Goal: Task Accomplishment & Management: Manage account settings

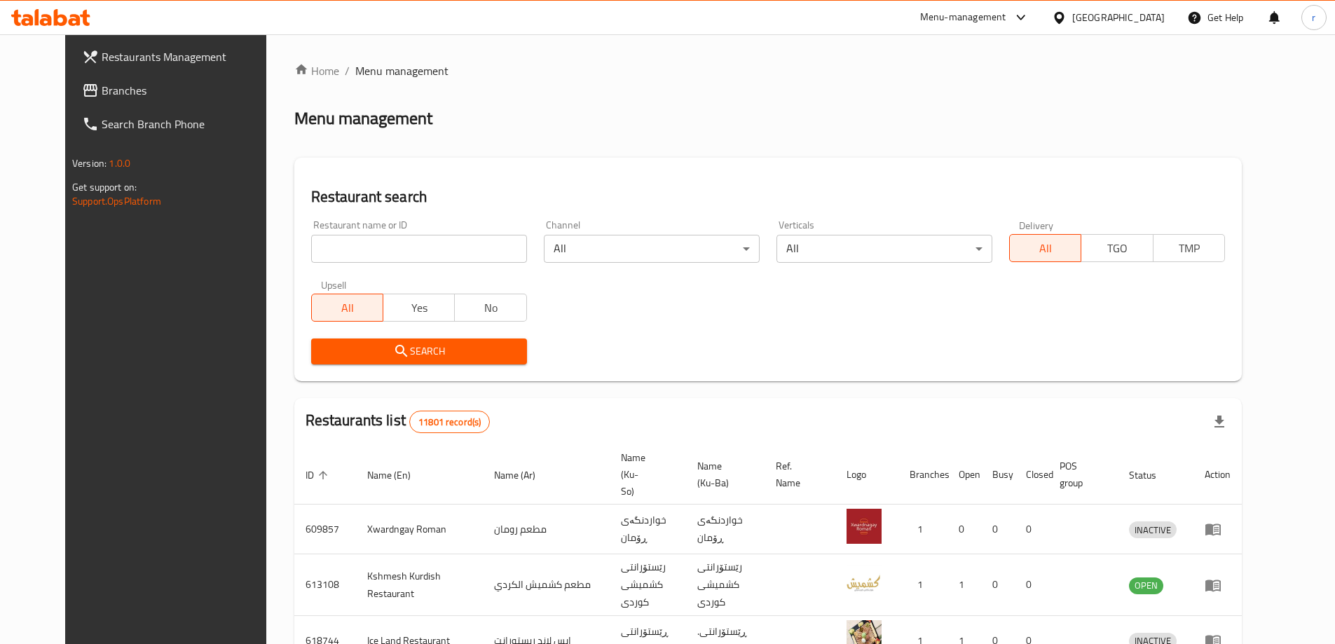
click at [71, 16] on icon at bounding box center [75, 20] width 12 height 12
click at [102, 86] on span "Branches" at bounding box center [189, 90] width 175 height 17
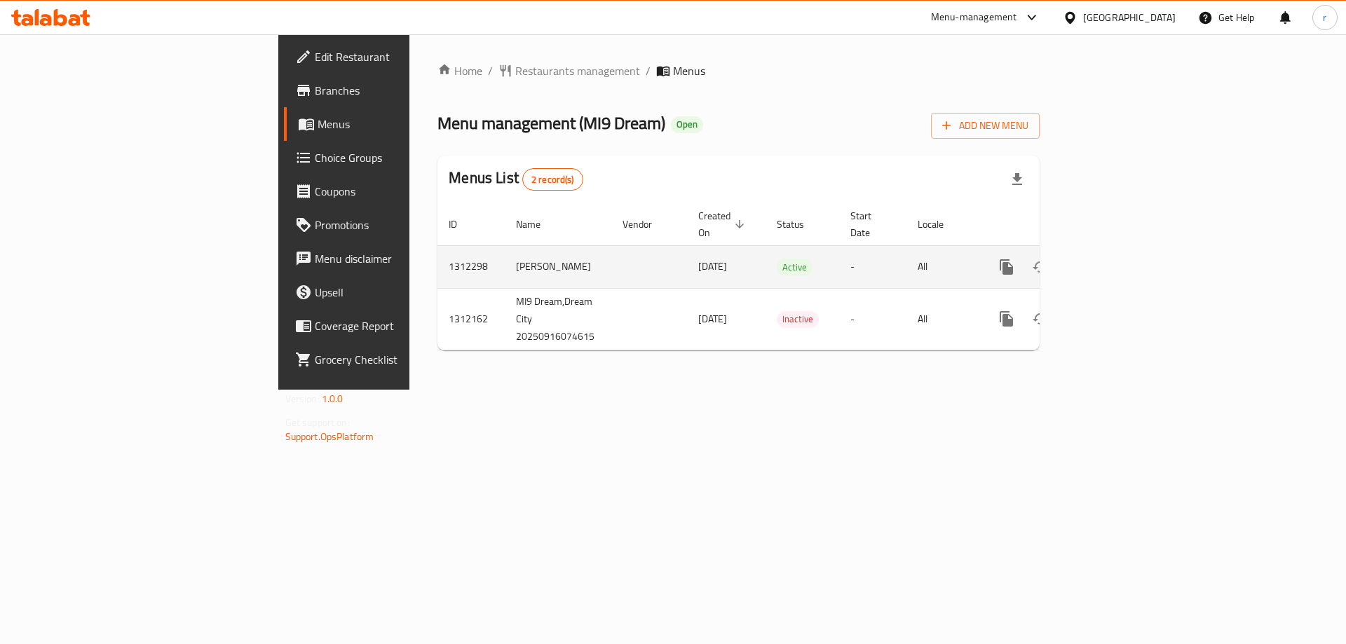
click at [1116, 259] on icon "enhanced table" at bounding box center [1107, 267] width 17 height 17
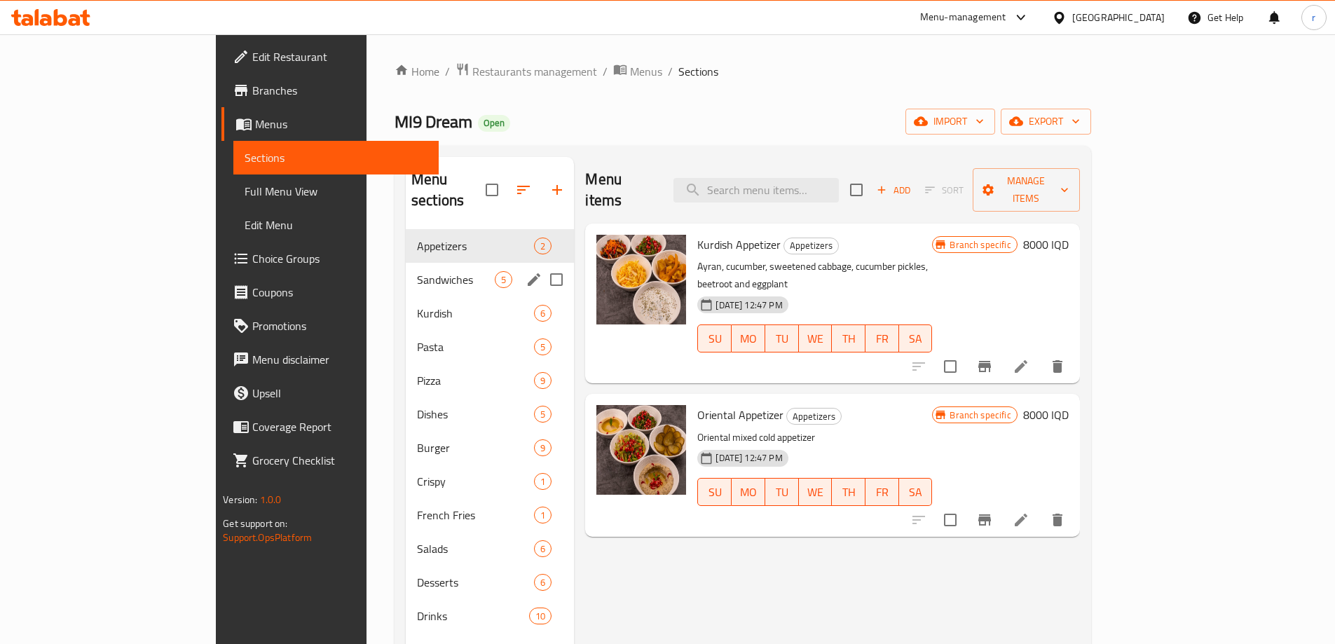
click at [406, 268] on div "Sandwiches 5" at bounding box center [490, 280] width 168 height 34
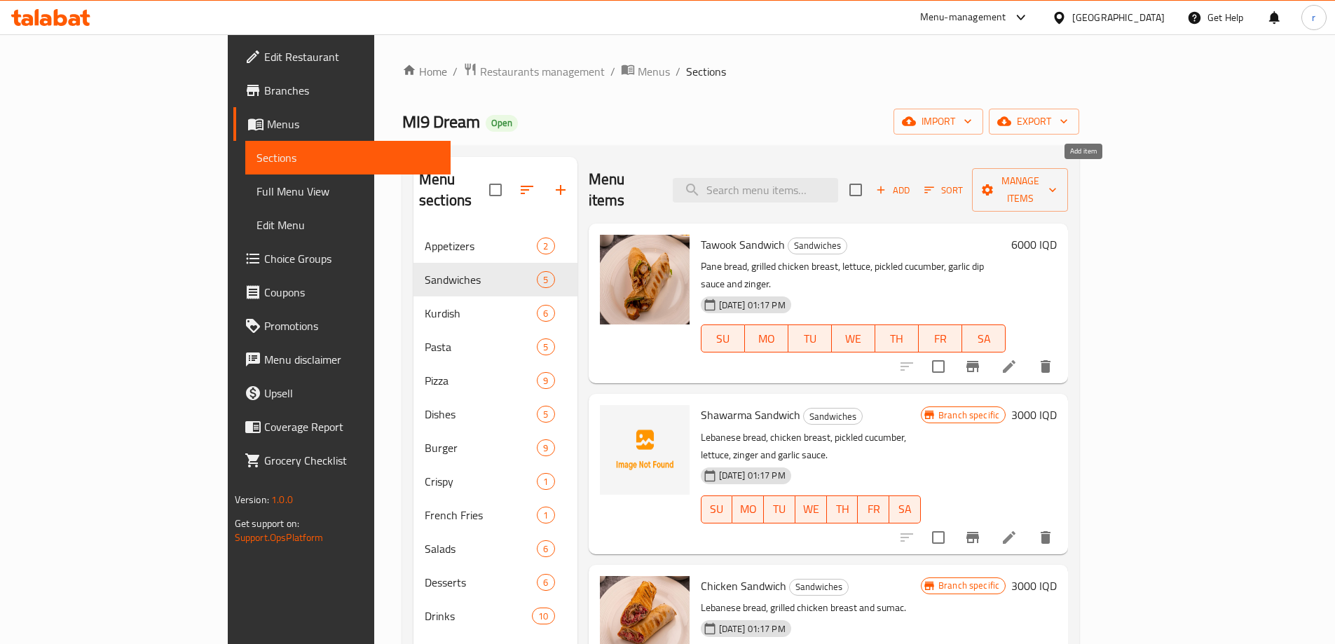
click at [912, 182] on span "Add" at bounding box center [893, 190] width 38 height 16
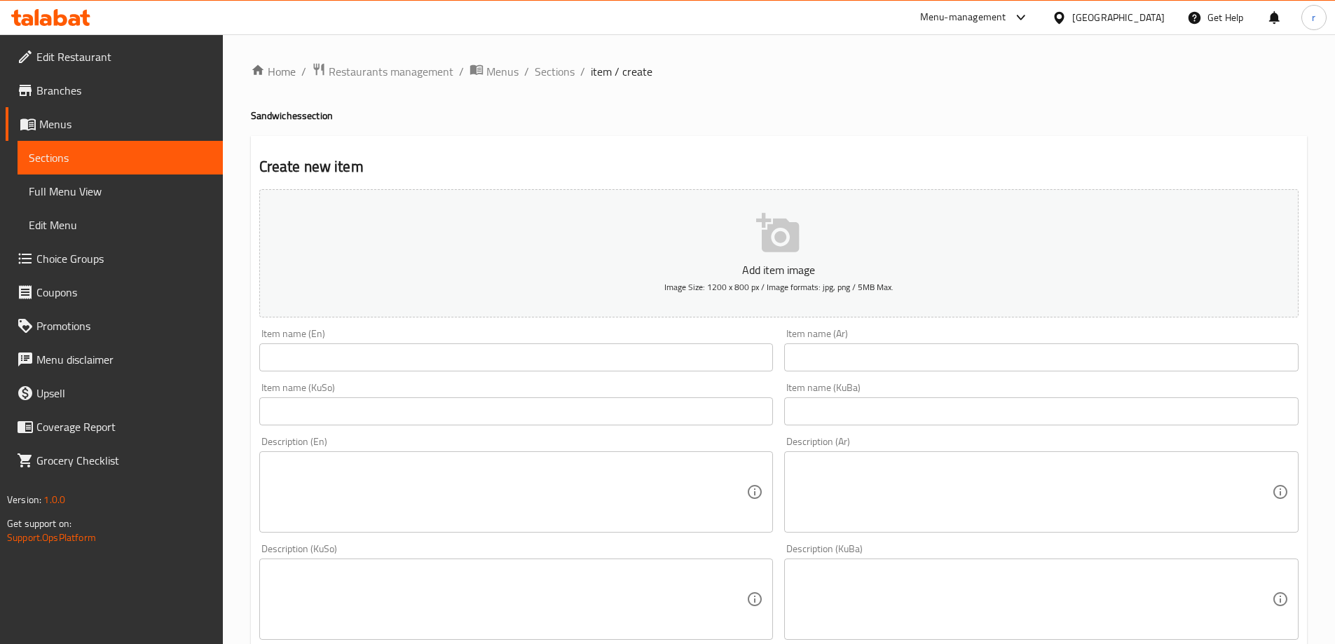
click at [354, 343] on div "Item name (En) Item name (En)" at bounding box center [516, 350] width 515 height 43
click at [351, 358] on input "text" at bounding box center [516, 357] width 515 height 28
paste input "Chicken Shawarma"
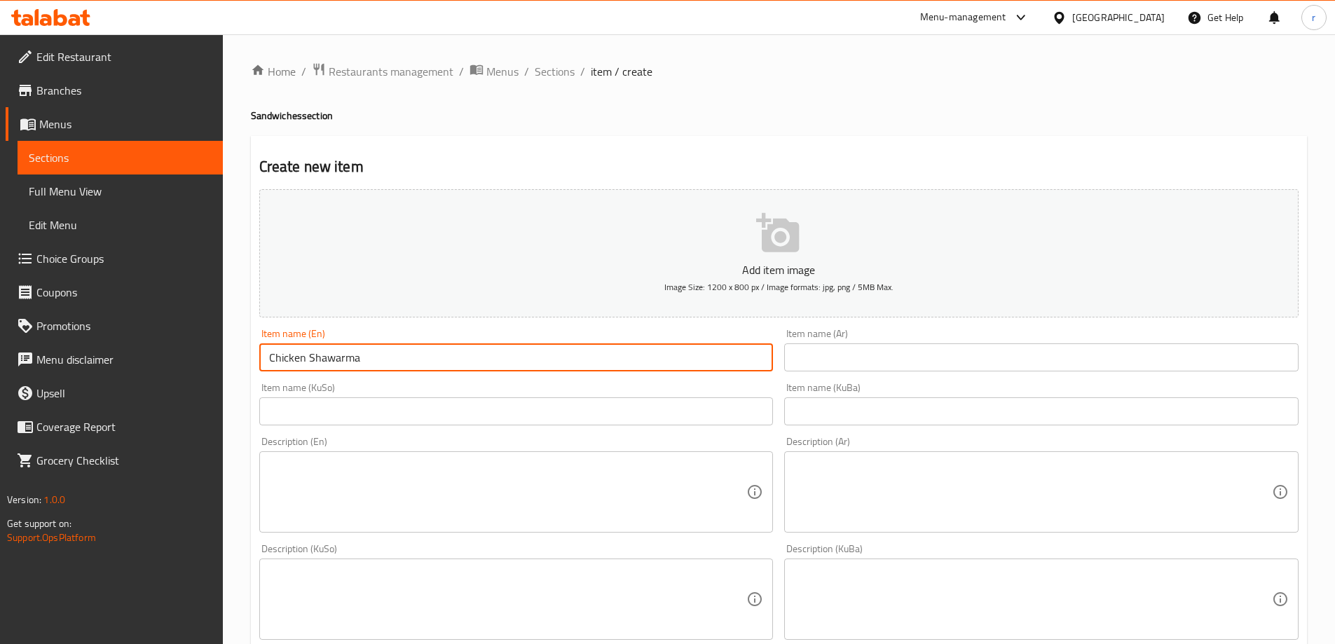
type input "Chicken Shawarma"
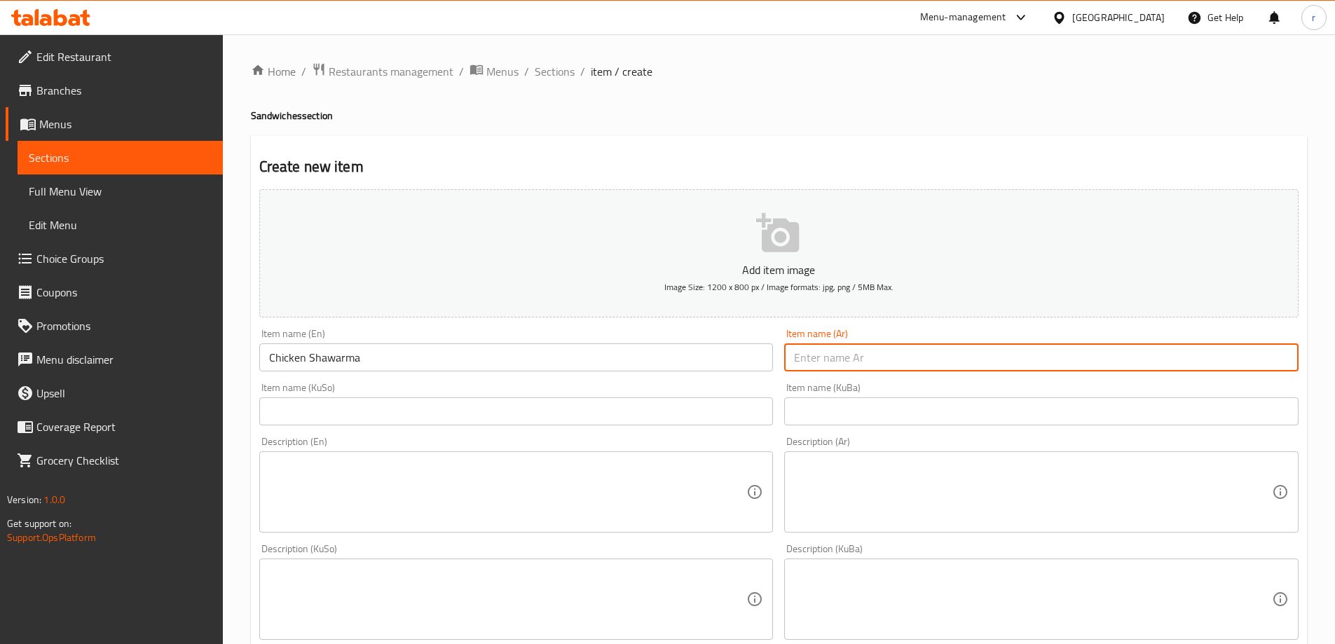
click at [815, 358] on input "text" at bounding box center [1041, 357] width 515 height 28
type input "شاورما دجاج"
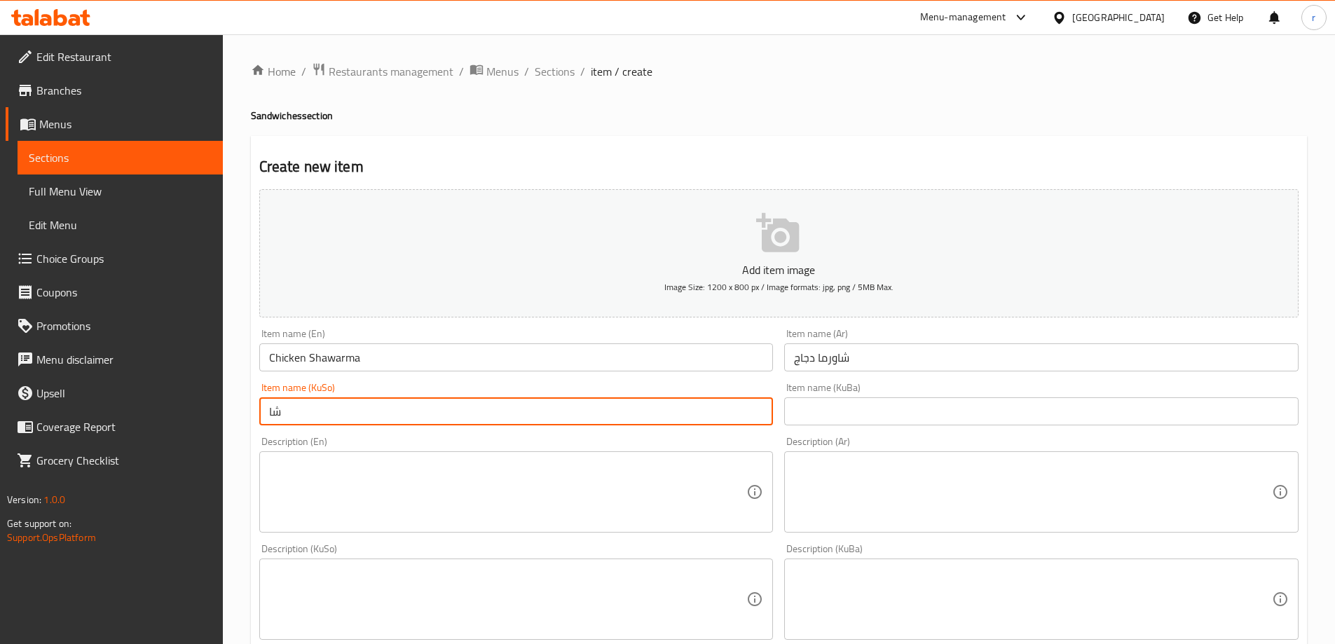
type input "شاورمەی مریشک"
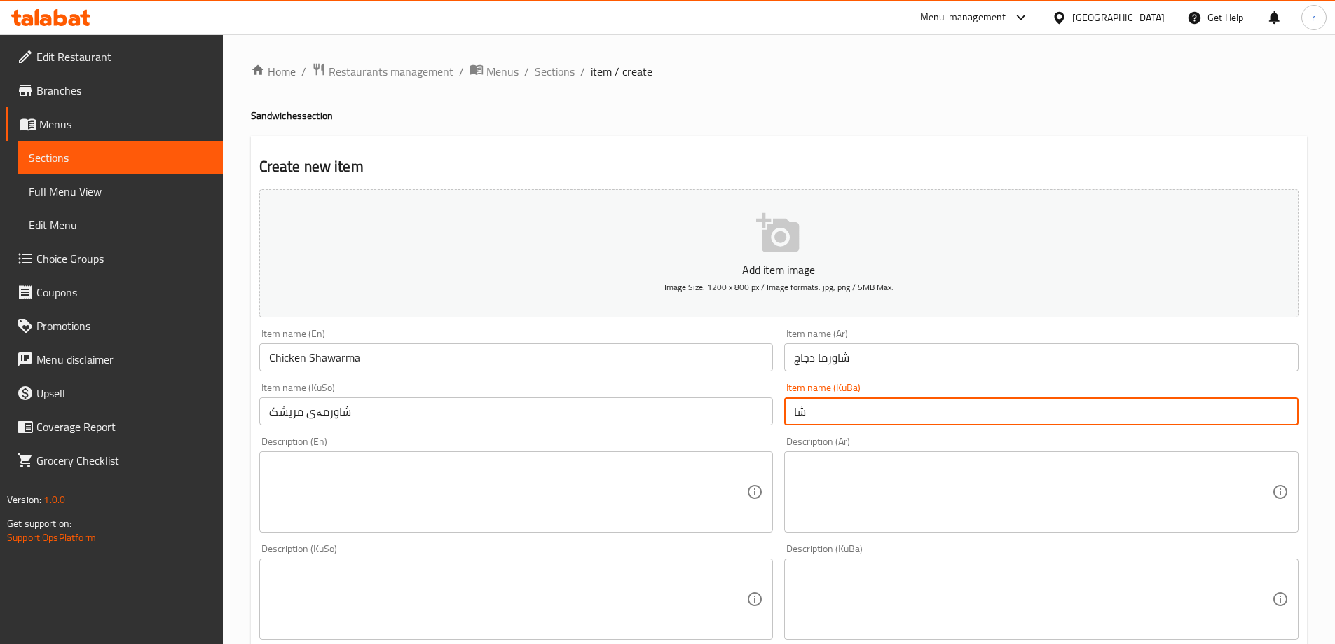
type input "شاورمەی مریشک"
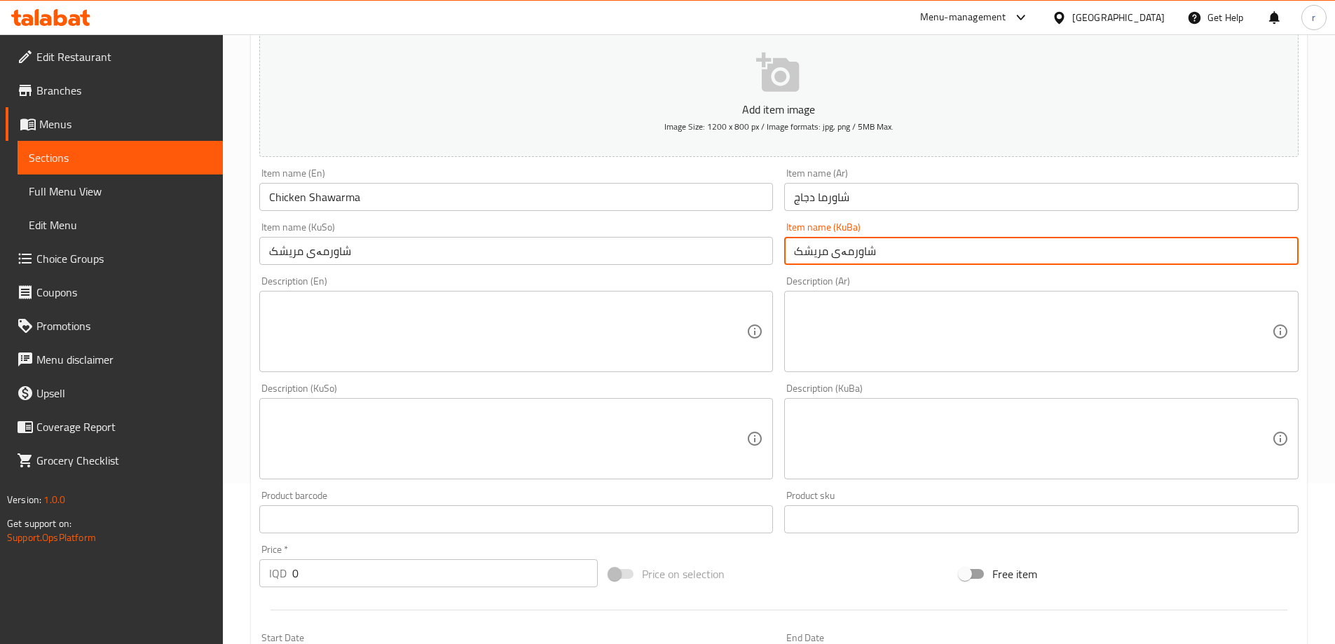
scroll to position [233, 0]
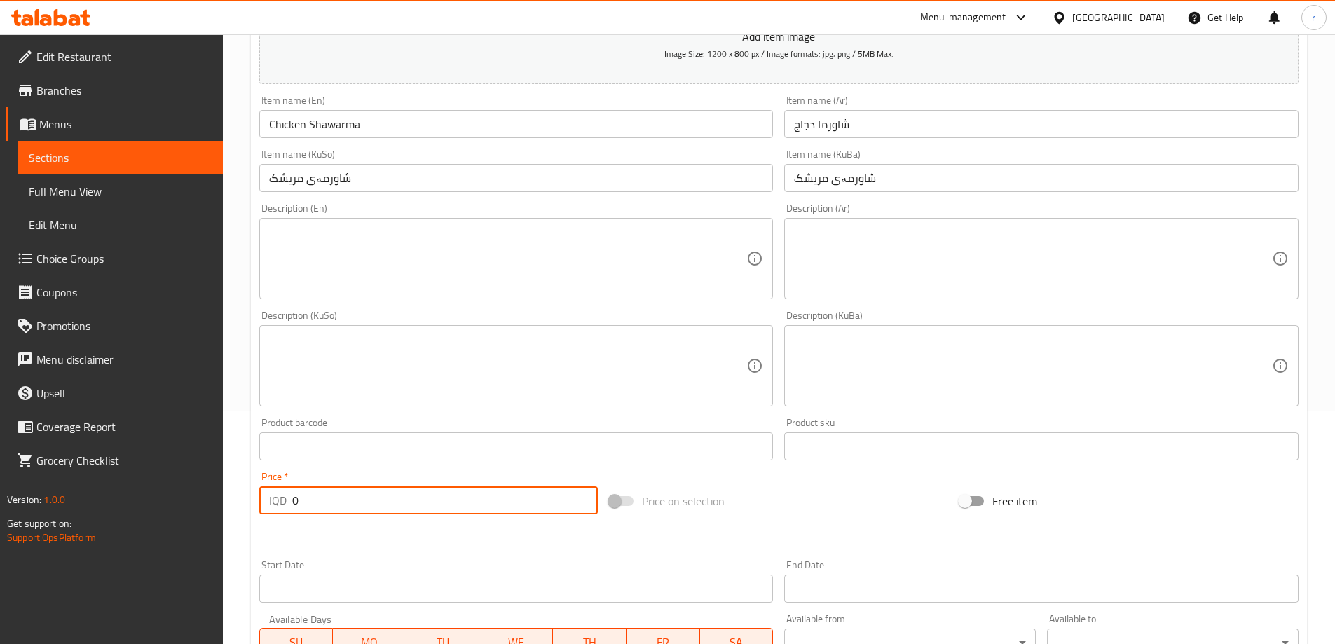
drag, startPoint x: 310, startPoint y: 493, endPoint x: 222, endPoint y: 496, distance: 88.4
click at [222, 496] on div "Edit Restaurant Branches Menus Sections Full Menu View Edit Menu Choice Groups …" at bounding box center [667, 359] width 1335 height 1117
type input "4000"
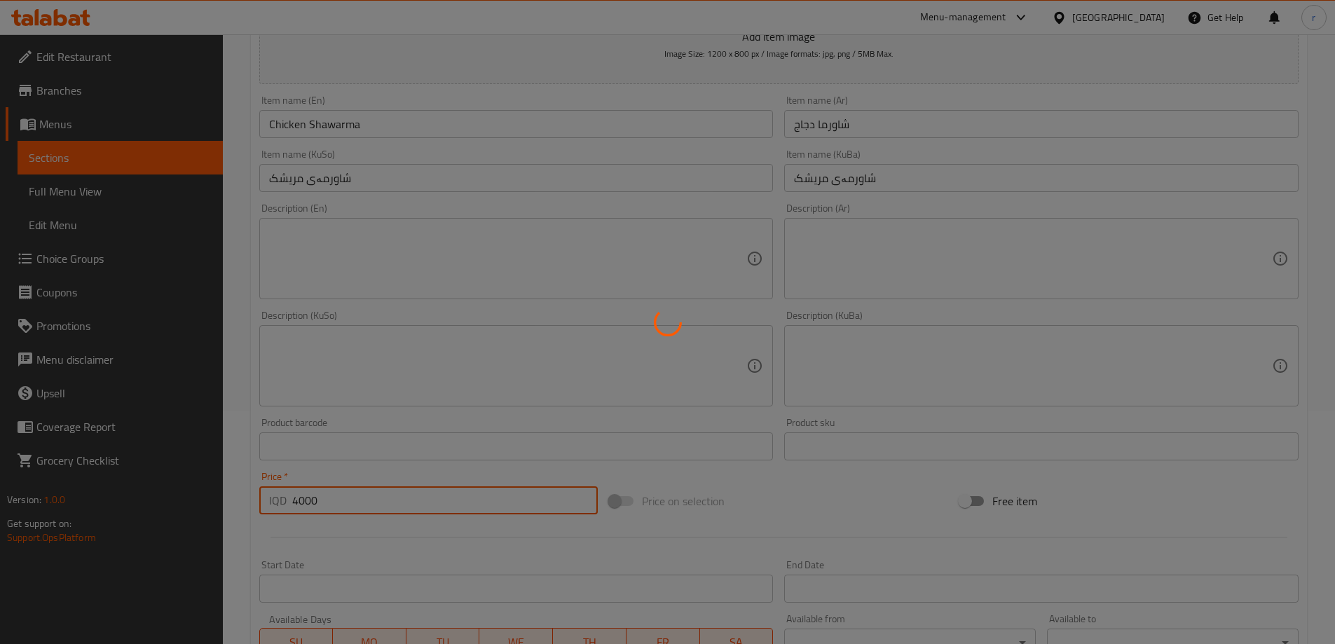
type input "0"
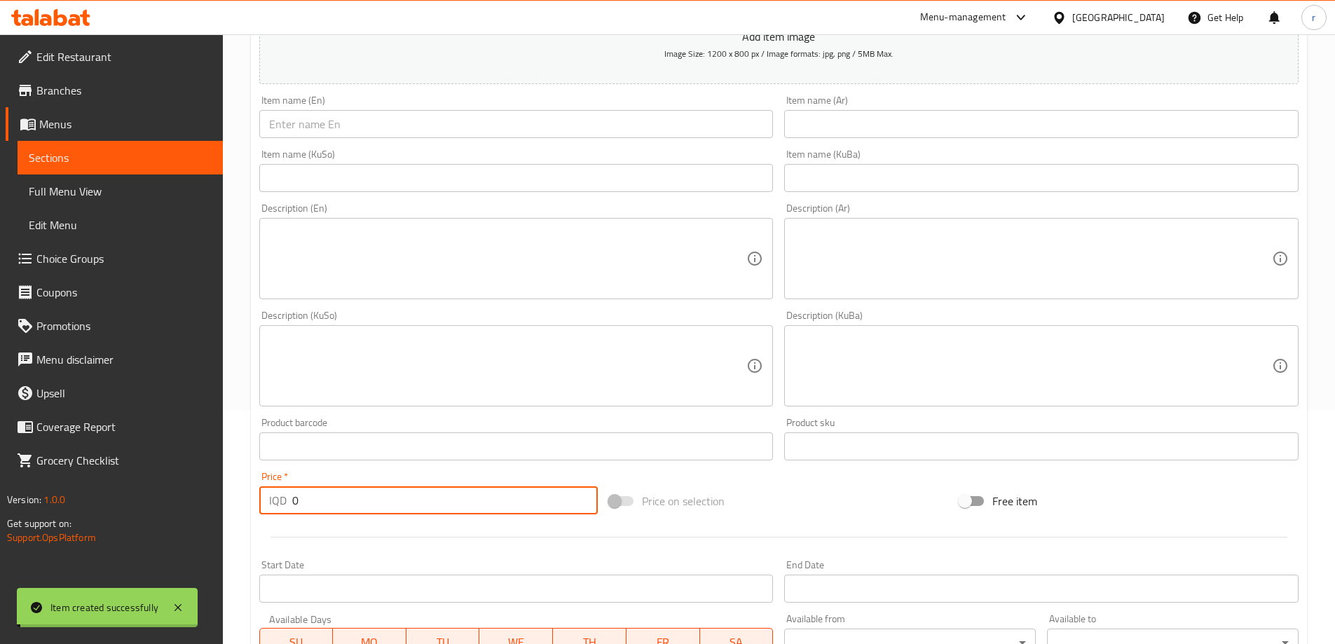
click at [55, 198] on span "Full Menu View" at bounding box center [120, 191] width 183 height 17
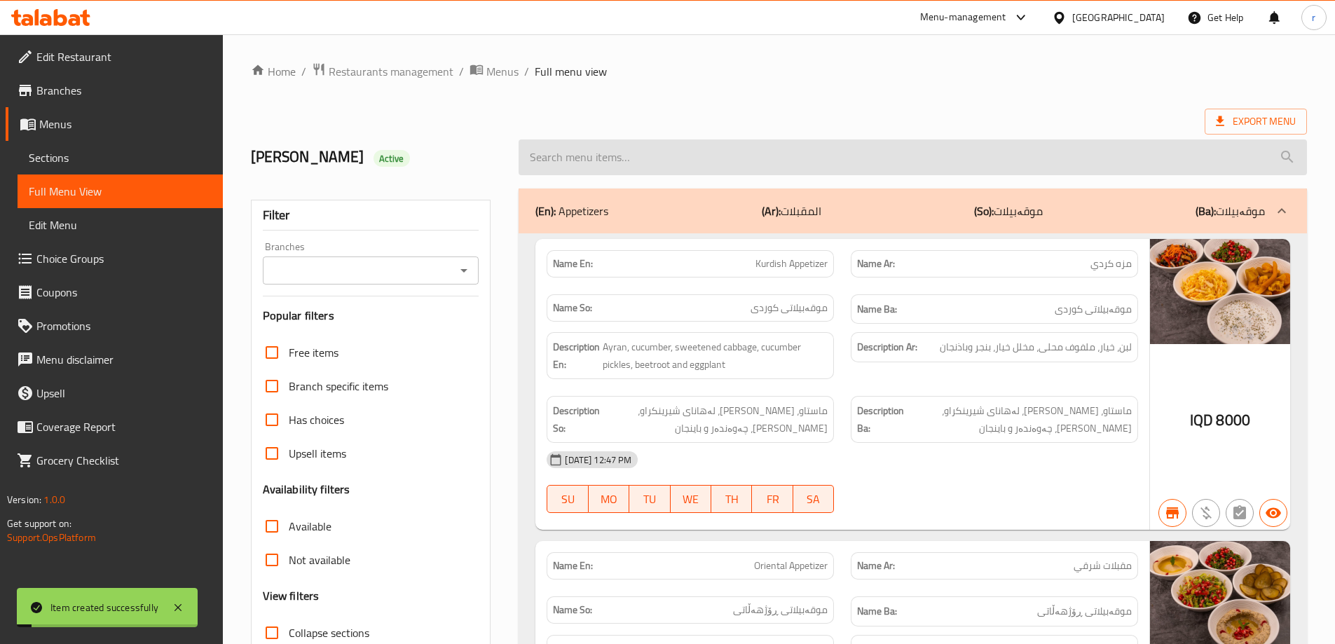
click at [582, 142] on input "search" at bounding box center [913, 157] width 789 height 36
paste input "Chicken Shawarma"
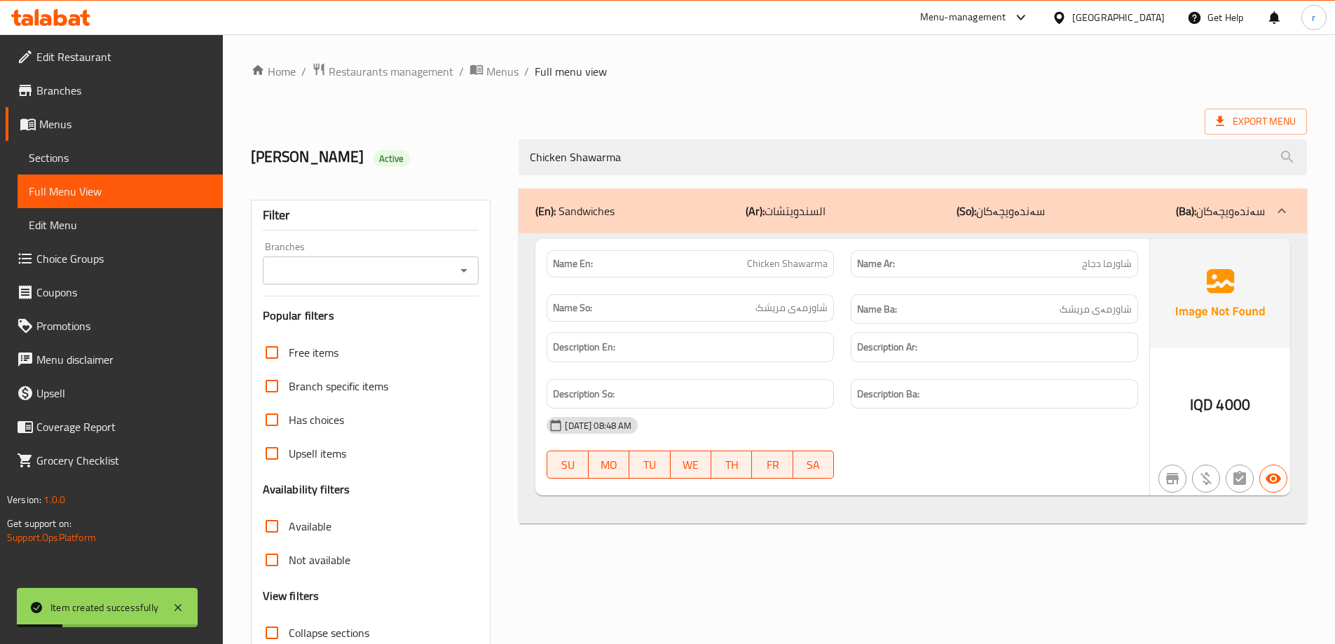
type input "Chicken Shawarma"
click at [354, 271] on input "Branches" at bounding box center [359, 271] width 185 height 20
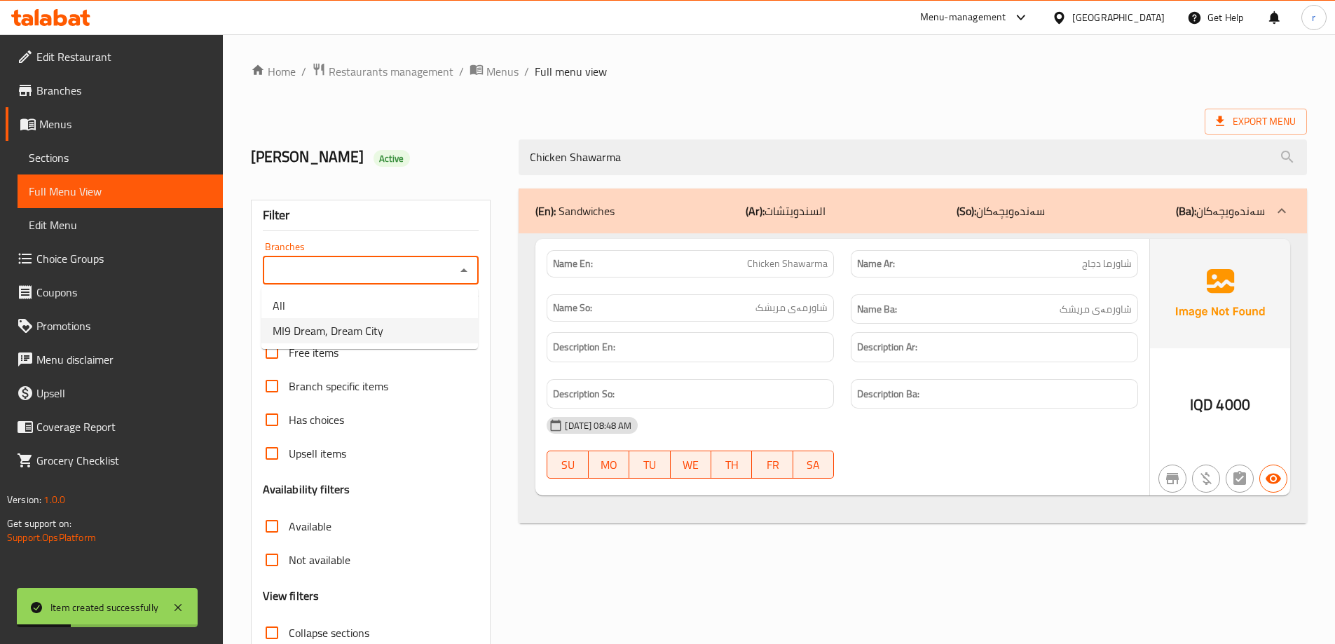
click at [351, 329] on span "MI9 Dream, Dream City" at bounding box center [328, 330] width 111 height 17
type input "MI9 Dream, Dream City"
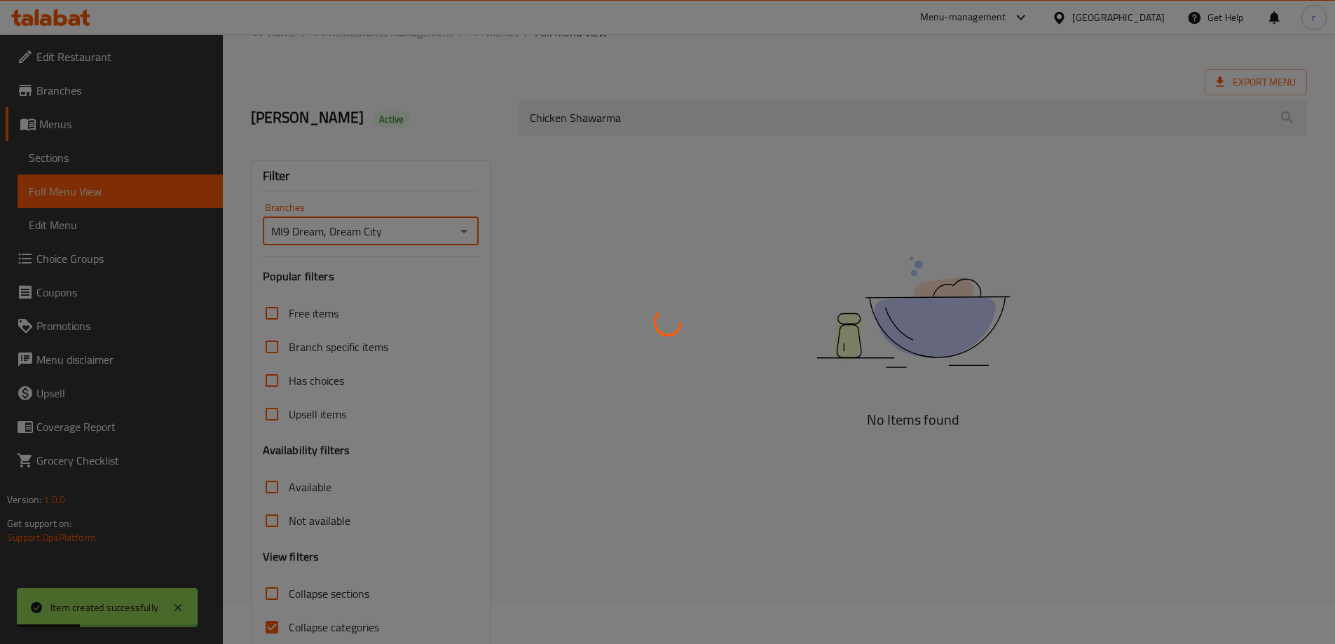
scroll to position [102, 0]
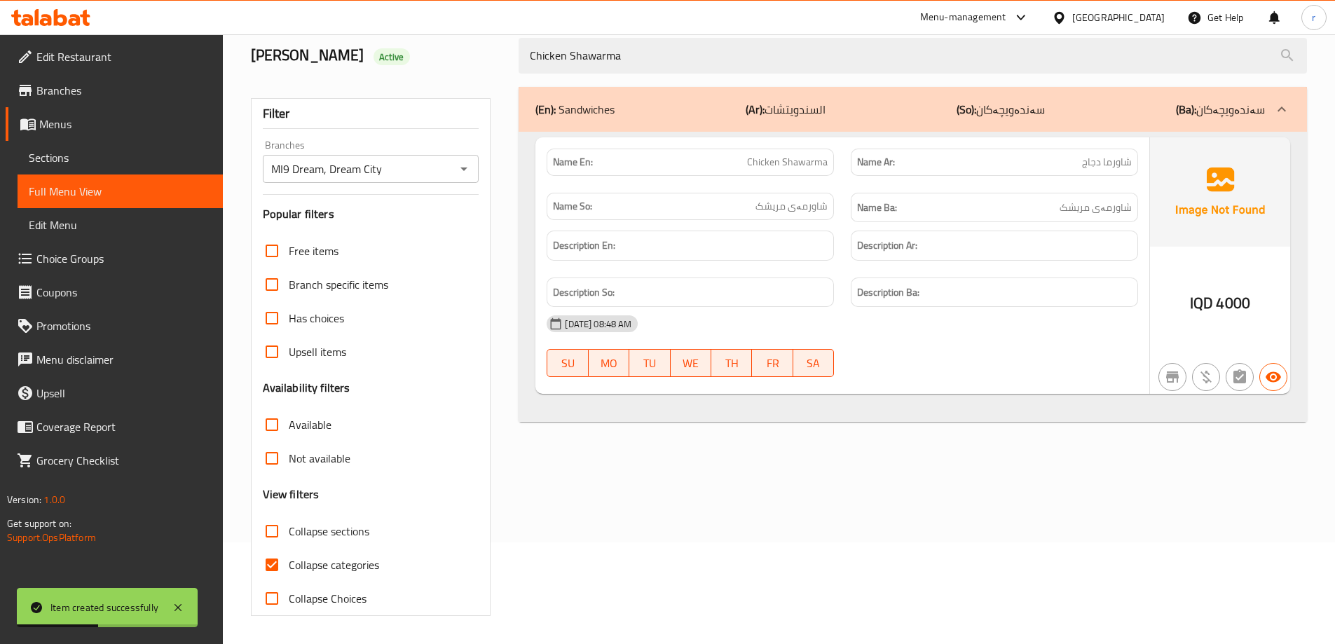
click at [355, 568] on span "Collapse categories" at bounding box center [334, 565] width 90 height 17
click at [289, 568] on input "Collapse categories" at bounding box center [272, 565] width 34 height 34
checkbox input "false"
